Goal: Task Accomplishment & Management: Manage account settings

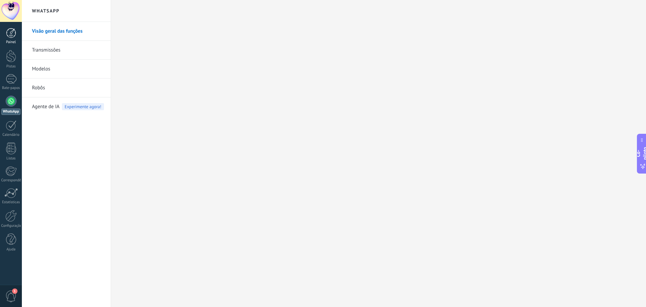
click at [9, 38] on link "Painel" at bounding box center [11, 36] width 22 height 16
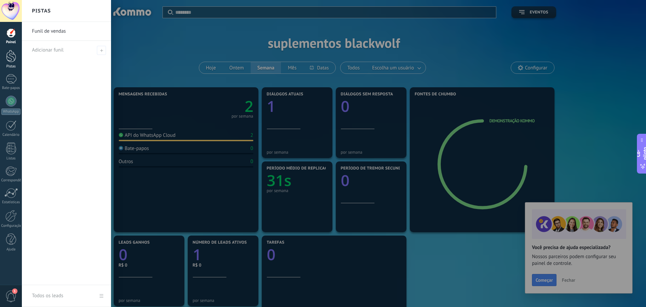
click at [13, 60] on div at bounding box center [11, 56] width 10 height 12
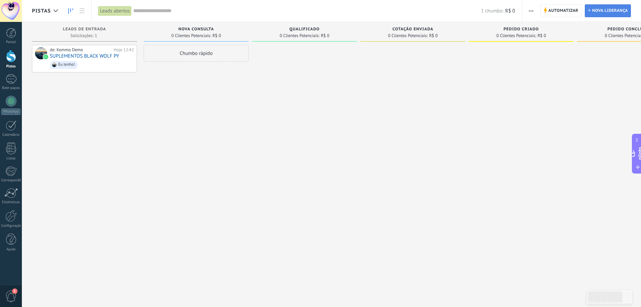
click at [597, 9] on font "Nova liderança" at bounding box center [610, 10] width 36 height 5
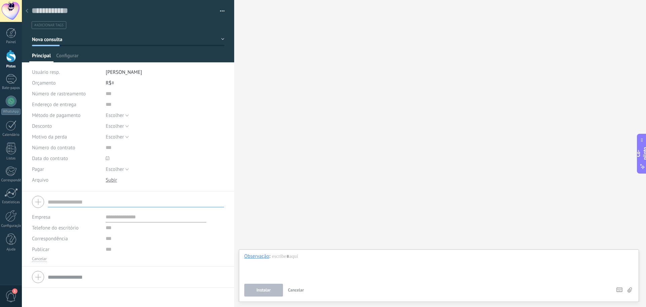
click at [9, 294] on span "1" at bounding box center [10, 296] width 11 height 12
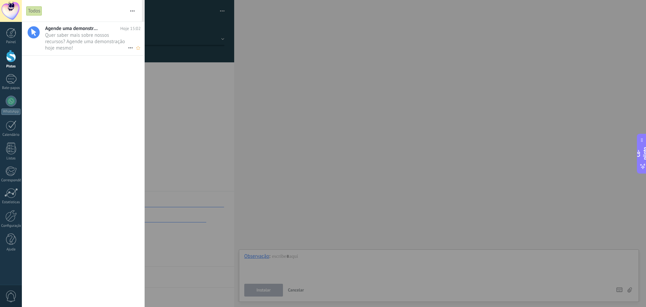
click at [86, 40] on font "Quer saber mais sobre nossos recursos? Agende uma demonstração hoje mesmo!" at bounding box center [85, 41] width 80 height 19
click at [141, 72] on div "Agende uma demonstração com um especialista! Hoje 15:02 Quer saber mais sobre n…" at bounding box center [83, 164] width 122 height 285
click at [14, 40] on font "Painel" at bounding box center [11, 42] width 10 height 5
